Goal: Complete application form: Complete application form

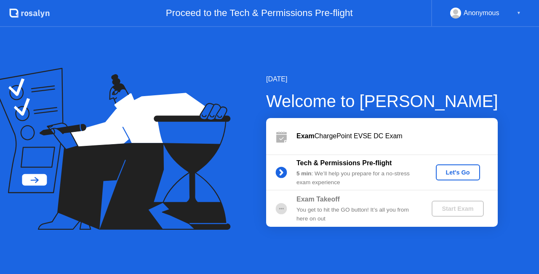
click at [452, 171] on div "Let's Go" at bounding box center [457, 172] width 37 height 7
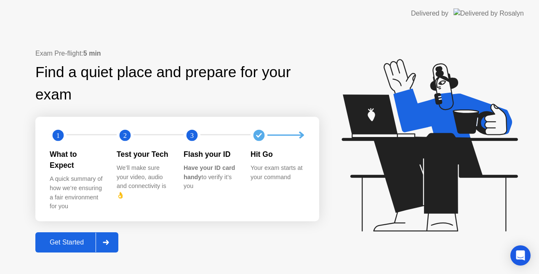
click at [105, 232] on div at bounding box center [106, 241] width 20 height 19
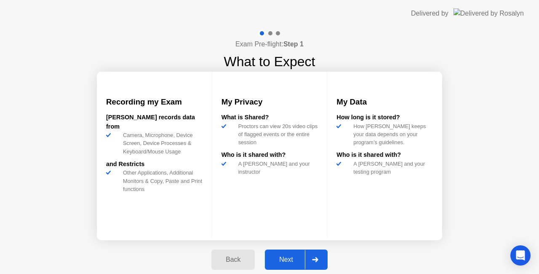
click at [305, 255] on div at bounding box center [315, 259] width 20 height 19
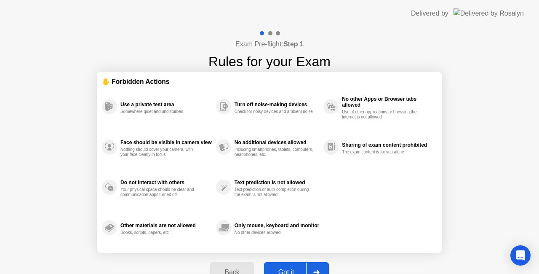
drag, startPoint x: 266, startPoint y: 176, endPoint x: 264, endPoint y: 189, distance: 12.3
click at [281, 266] on button "Got it" at bounding box center [296, 272] width 65 height 20
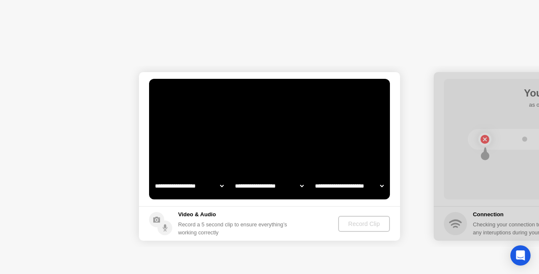
select select "**********"
select select "*******"
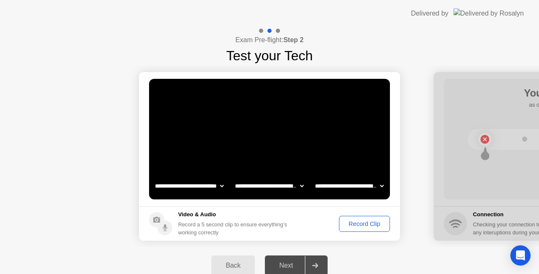
click at [370, 222] on div "Record Clip" at bounding box center [364, 223] width 45 height 7
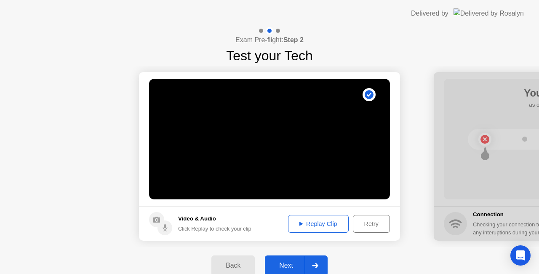
click at [319, 226] on div "Replay Clip" at bounding box center [318, 223] width 55 height 7
click at [333, 224] on div "Replay Clip" at bounding box center [318, 223] width 55 height 7
click at [361, 223] on div "Retry" at bounding box center [371, 223] width 31 height 7
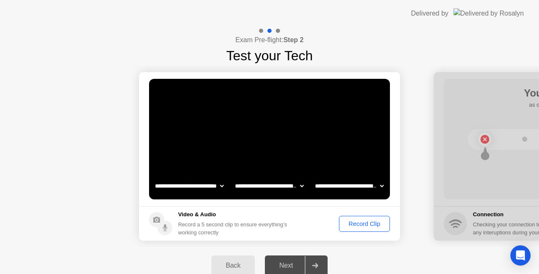
click at [362, 228] on button "Record Clip" at bounding box center [364, 223] width 51 height 16
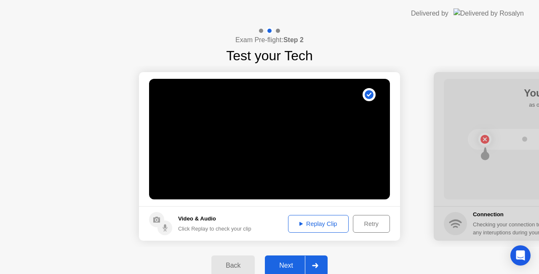
click at [331, 228] on button "Replay Clip" at bounding box center [318, 224] width 61 height 18
click at [333, 227] on div "Replay Clip" at bounding box center [318, 223] width 55 height 7
click at [370, 225] on div "Retry" at bounding box center [371, 223] width 31 height 7
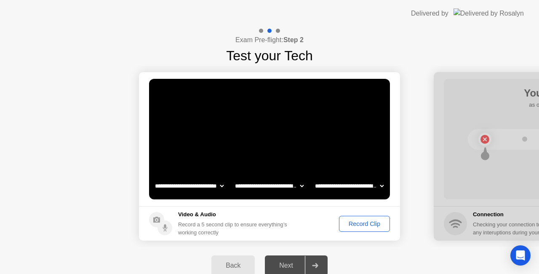
click at [362, 224] on div "Record Clip" at bounding box center [364, 223] width 45 height 7
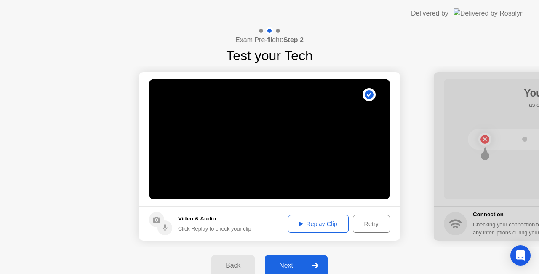
click at [327, 225] on div "Replay Clip" at bounding box center [318, 223] width 55 height 7
click at [372, 224] on div "Retry" at bounding box center [371, 223] width 31 height 7
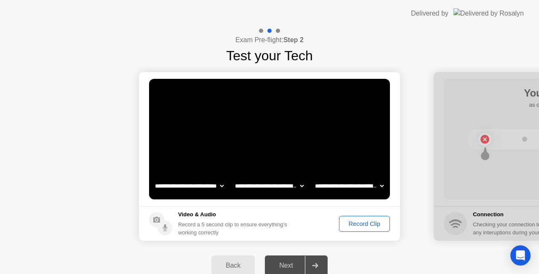
click at [371, 223] on div "Record Clip" at bounding box center [364, 223] width 45 height 7
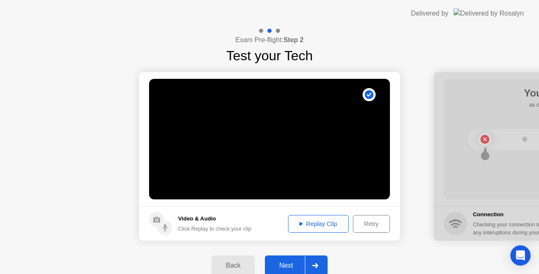
click at [321, 225] on div "Replay Clip" at bounding box center [318, 223] width 55 height 7
click at [308, 262] on div at bounding box center [315, 264] width 20 height 19
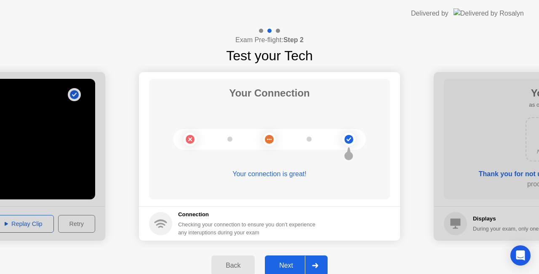
click at [309, 262] on div at bounding box center [315, 264] width 20 height 19
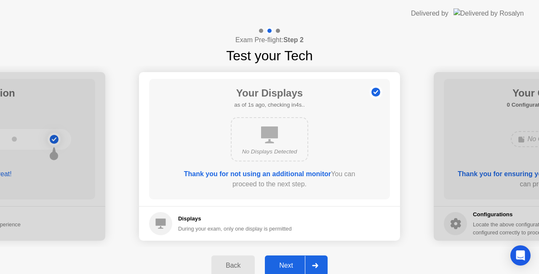
click at [316, 266] on icon at bounding box center [315, 265] width 6 height 5
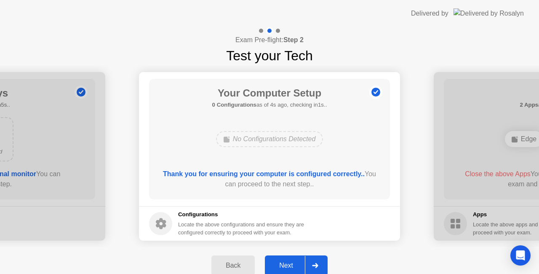
click at [313, 263] on icon at bounding box center [315, 265] width 6 height 5
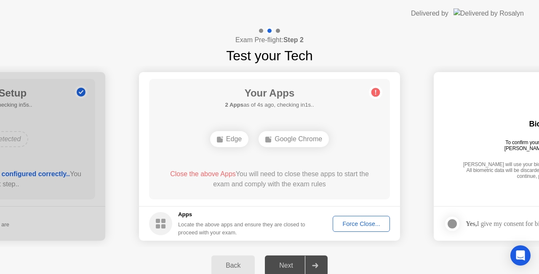
click at [369, 225] on div "Force Close..." at bounding box center [360, 223] width 51 height 7
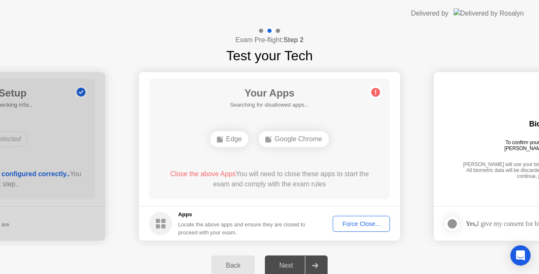
click at [355, 222] on div "Force Close..." at bounding box center [360, 223] width 51 height 7
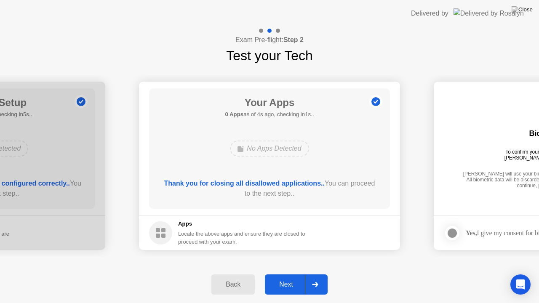
click at [320, 273] on div at bounding box center [315, 284] width 20 height 19
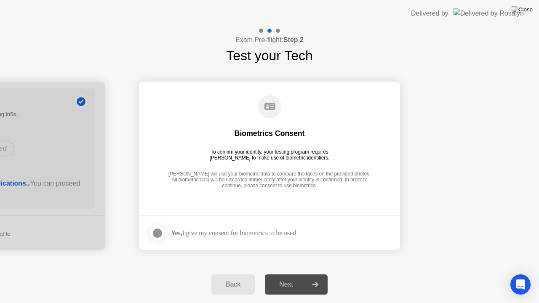
click at [312, 273] on div at bounding box center [315, 284] width 20 height 19
click at [159, 233] on div at bounding box center [157, 233] width 10 height 10
click at [311, 273] on div at bounding box center [315, 284] width 20 height 19
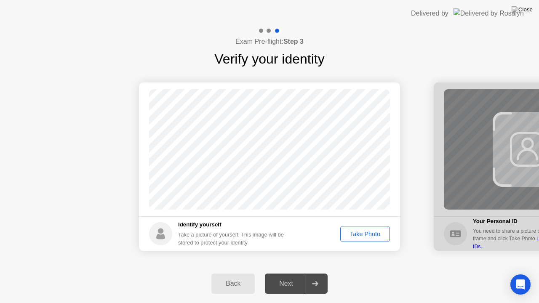
click at [356, 236] on div "Take Photo" at bounding box center [365, 234] width 44 height 7
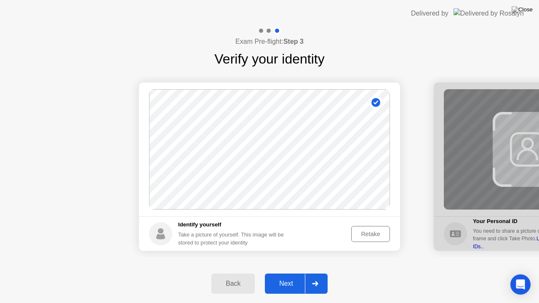
click at [319, 273] on div at bounding box center [315, 283] width 20 height 19
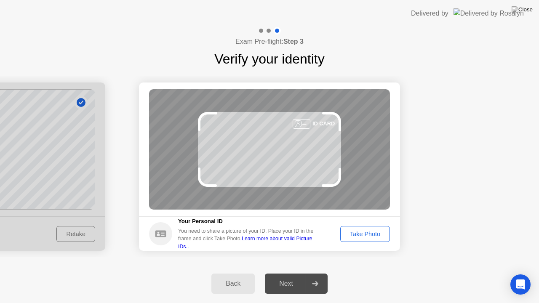
click at [363, 236] on div "Take Photo" at bounding box center [365, 234] width 44 height 7
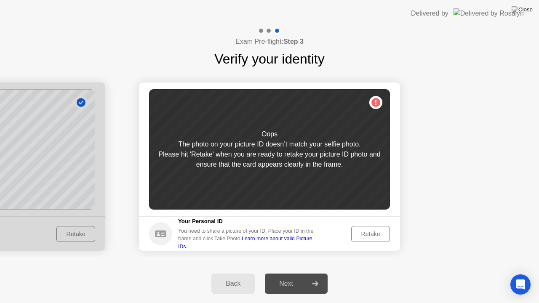
click at [377, 229] on button "Retake" at bounding box center [370, 234] width 39 height 16
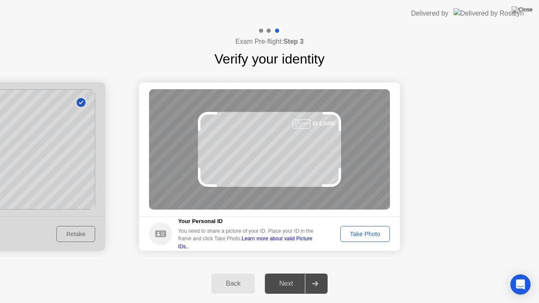
click at [369, 236] on div "Take Photo" at bounding box center [365, 234] width 44 height 7
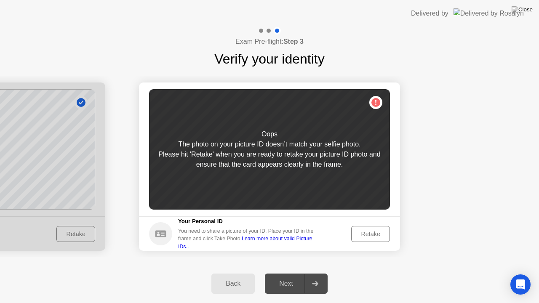
click at [377, 234] on div "Retake" at bounding box center [370, 234] width 33 height 7
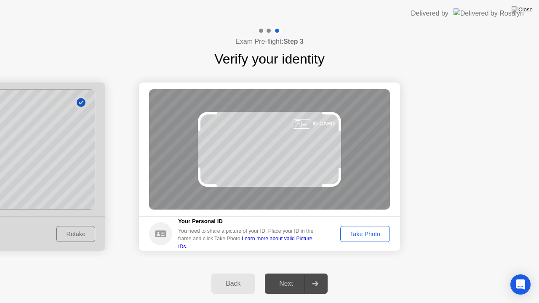
click at [350, 235] on div "Take Photo" at bounding box center [365, 234] width 44 height 7
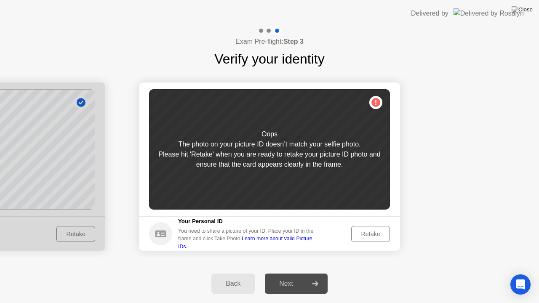
click at [364, 233] on div "Retake" at bounding box center [370, 234] width 33 height 7
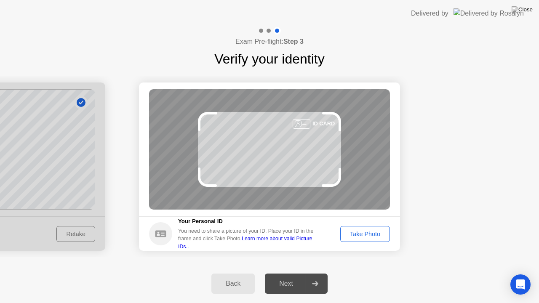
click at [312, 136] on div "ID CARD" at bounding box center [269, 149] width 241 height 120
click at [360, 231] on div "Take Photo" at bounding box center [365, 234] width 44 height 7
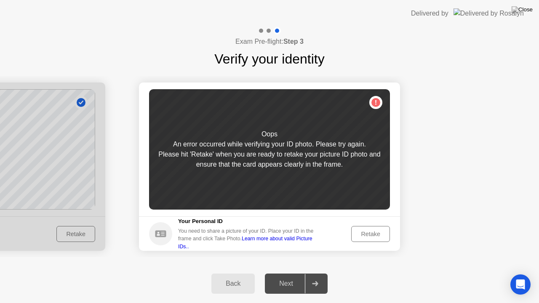
click at [381, 228] on button "Retake" at bounding box center [370, 234] width 39 height 16
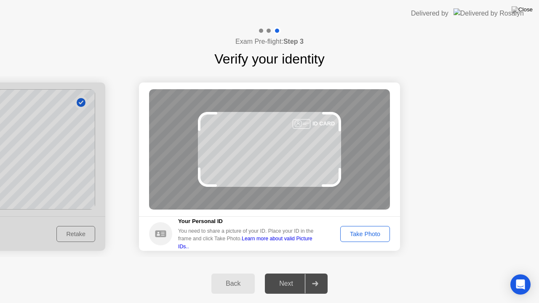
click at [381, 229] on button "Take Photo" at bounding box center [365, 234] width 50 height 16
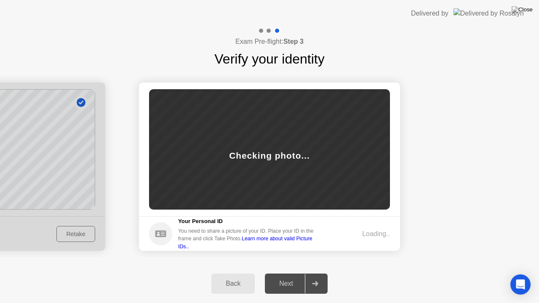
drag, startPoint x: 435, startPoint y: 94, endPoint x: 439, endPoint y: 99, distance: 7.2
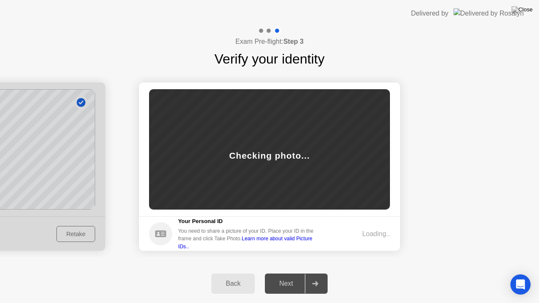
drag, startPoint x: 444, startPoint y: 109, endPoint x: 444, endPoint y: 118, distance: 9.7
drag, startPoint x: 447, startPoint y: 120, endPoint x: 460, endPoint y: 117, distance: 12.9
click at [230, 273] on div "Back" at bounding box center [233, 284] width 38 height 8
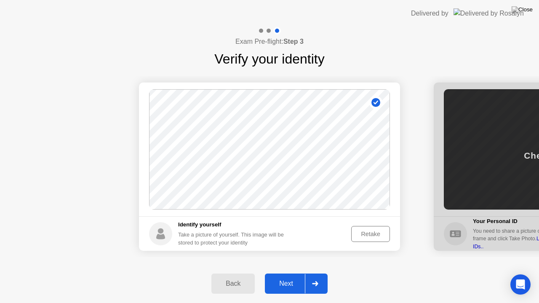
click at [305, 273] on div at bounding box center [315, 283] width 20 height 19
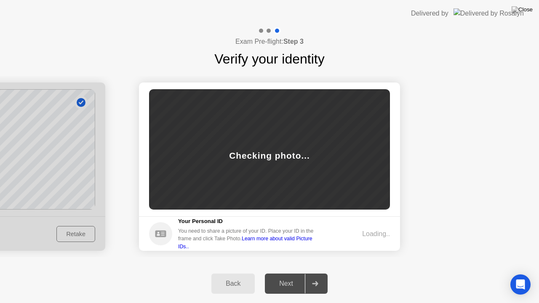
click at [377, 237] on div "Loading.." at bounding box center [376, 234] width 28 height 10
click at [529, 12] on img at bounding box center [521, 9] width 21 height 7
click at [235, 273] on div "Back" at bounding box center [233, 284] width 38 height 8
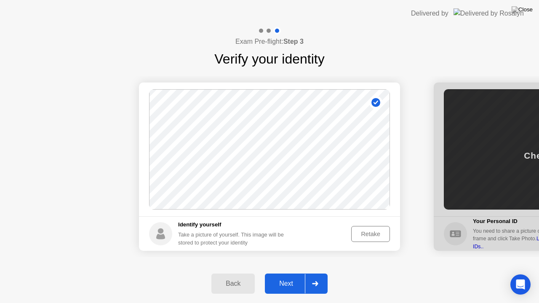
click at [238, 273] on div "Back" at bounding box center [233, 284] width 38 height 8
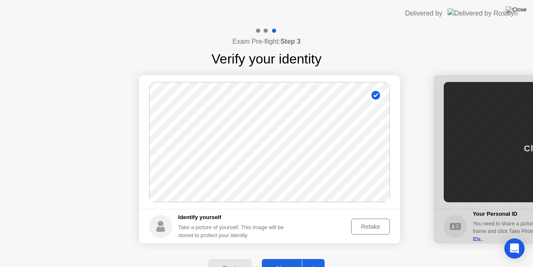
select select "**********"
select select "*******"
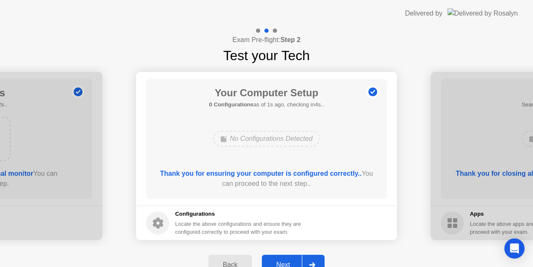
click at [302, 258] on button "Next" at bounding box center [293, 265] width 63 height 20
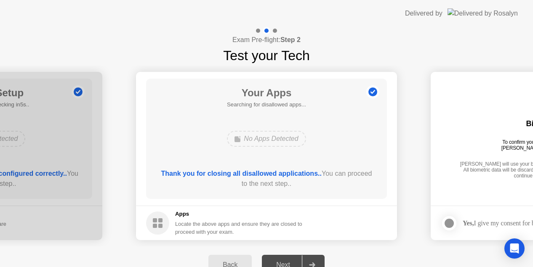
click at [302, 258] on div at bounding box center [312, 264] width 20 height 19
click at [302, 262] on div "Next" at bounding box center [282, 265] width 37 height 8
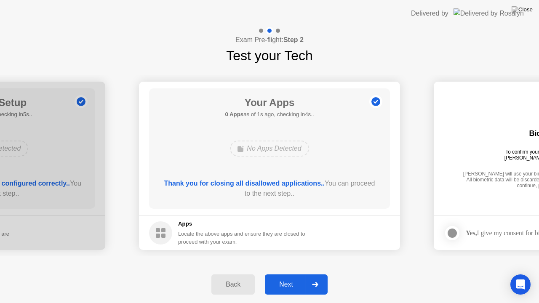
click at [307, 273] on div at bounding box center [315, 284] width 20 height 19
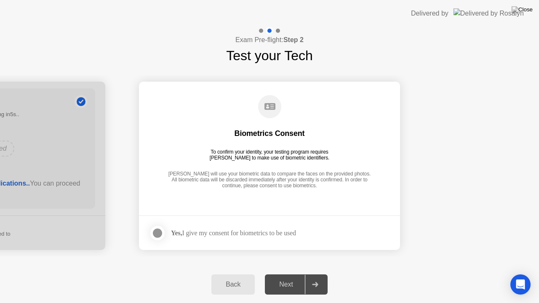
click at [307, 273] on div at bounding box center [315, 284] width 20 height 19
click at [162, 233] on div at bounding box center [157, 233] width 10 height 10
click at [282, 273] on button "Next" at bounding box center [296, 284] width 63 height 20
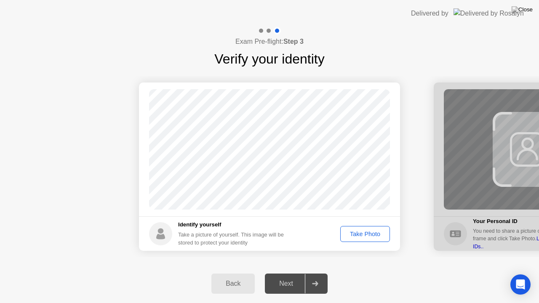
click at [370, 233] on div "Take Photo" at bounding box center [365, 234] width 44 height 7
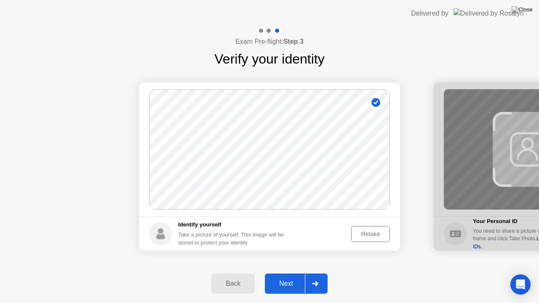
click at [377, 235] on div "Retake" at bounding box center [370, 234] width 33 height 7
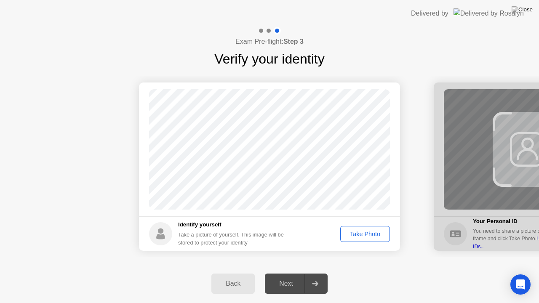
click at [362, 235] on div "Take Photo" at bounding box center [365, 234] width 44 height 7
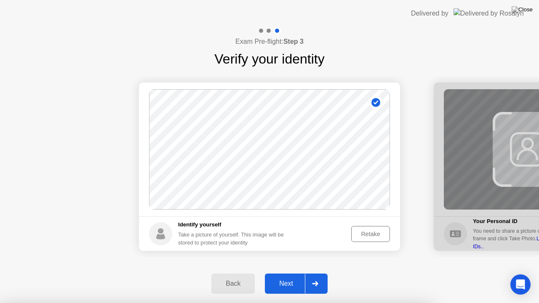
click at [320, 273] on div at bounding box center [269, 303] width 539 height 0
click at [500, 273] on div at bounding box center [269, 303] width 539 height 0
